Goal: Information Seeking & Learning: Learn about a topic

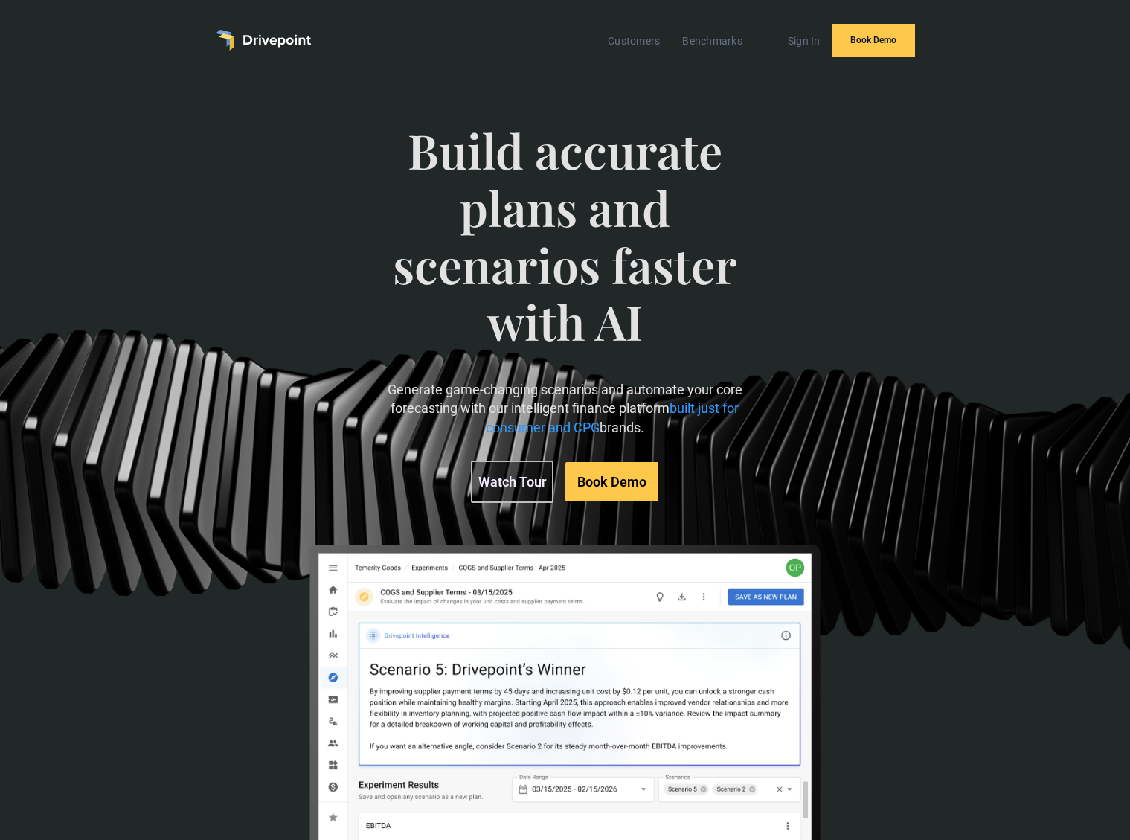
click at [287, 42] on img "home" at bounding box center [263, 40] width 95 height 21
click at [698, 411] on span "built just for consumer and CPG" at bounding box center [613, 417] width 254 height 34
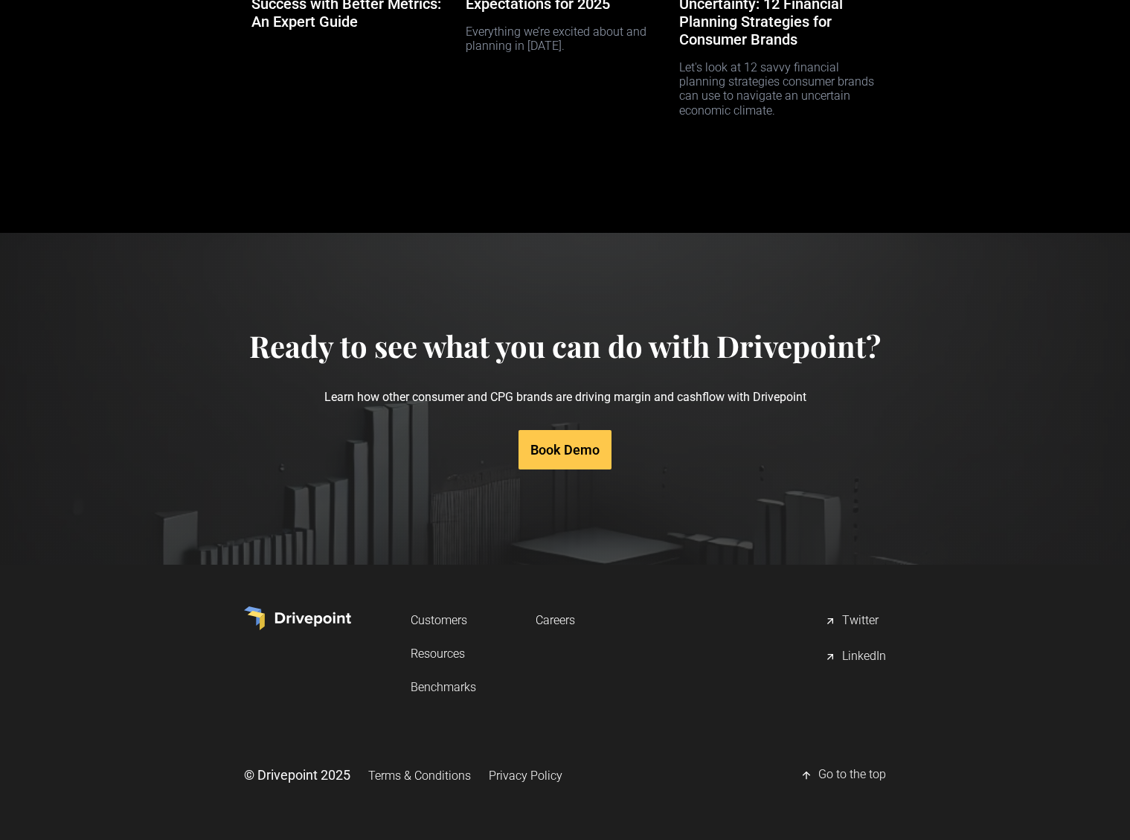
scroll to position [7267, 0]
click at [467, 666] on link "Resources" at bounding box center [443, 654] width 65 height 28
click at [459, 656] on link "Resources" at bounding box center [443, 654] width 65 height 28
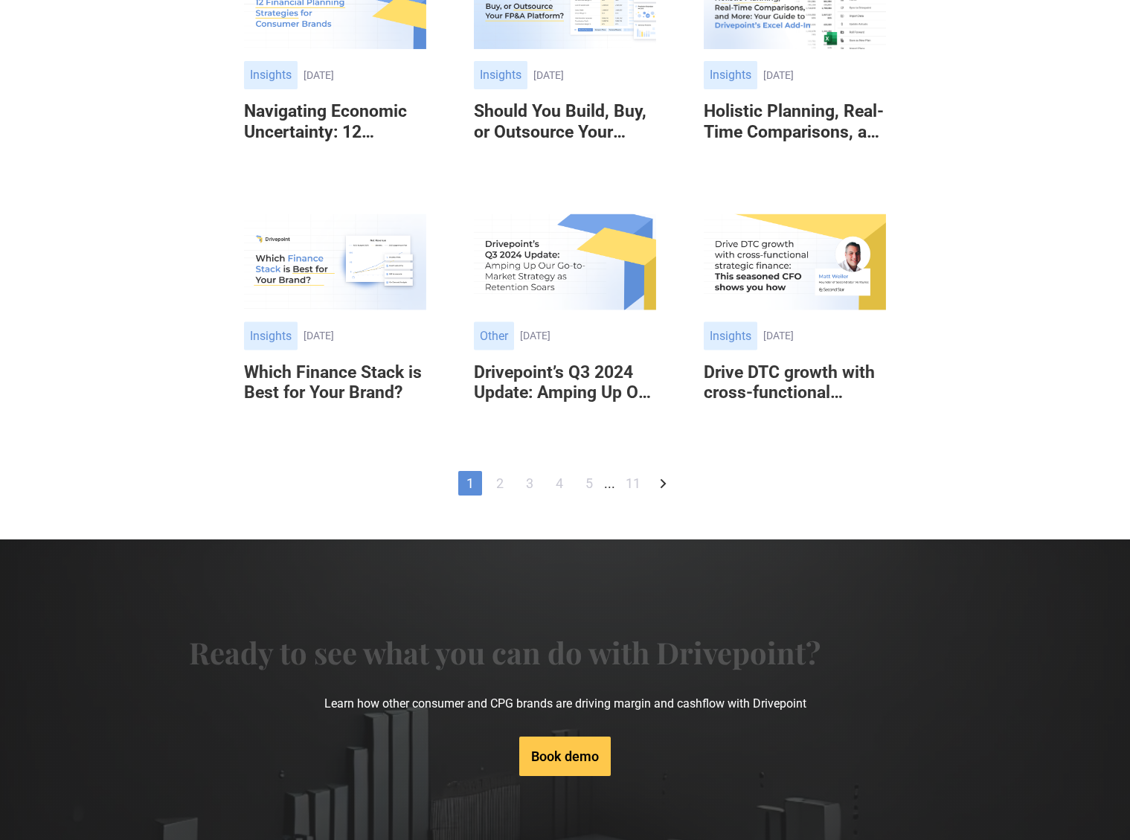
scroll to position [1061, 0]
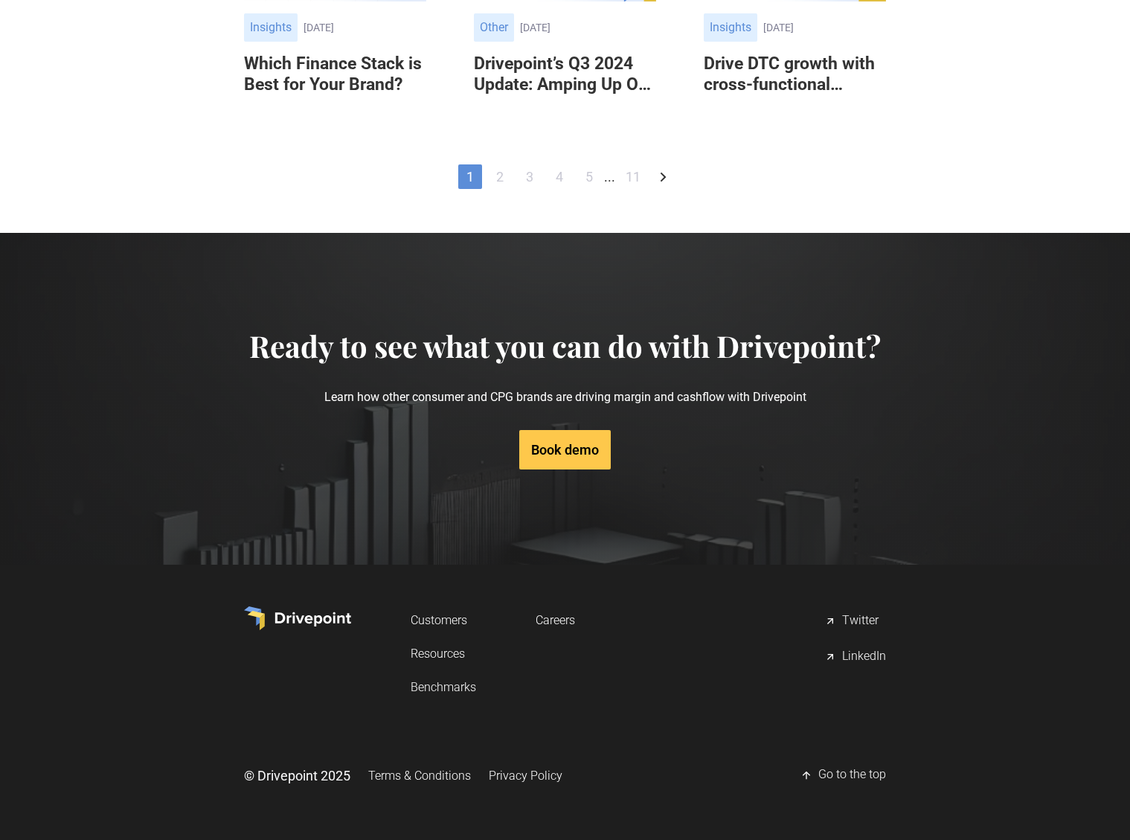
click at [456, 691] on link "Benchmarks" at bounding box center [443, 688] width 65 height 28
